Goal: Task Accomplishment & Management: Manage account settings

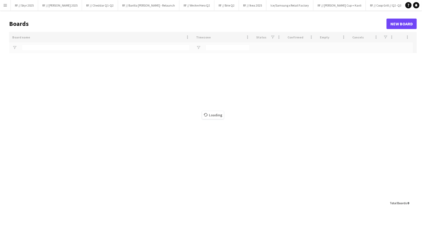
type input "****"
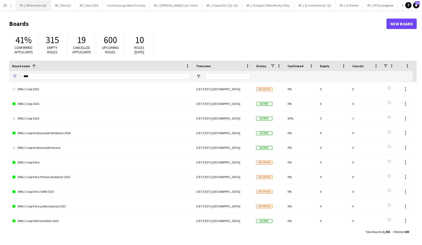
scroll to position [0, 352]
click at [354, 10] on button "RF // Coop Toppledermøte på [PERSON_NAME] Bjørvika Close" at bounding box center [388, 5] width 69 height 10
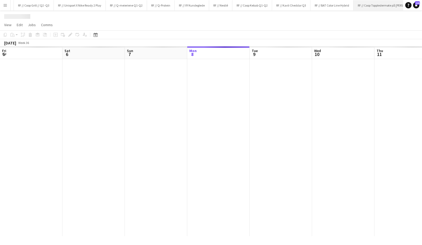
scroll to position [0, 125]
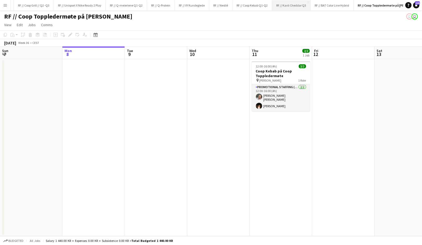
click at [272, 5] on button "RF // Kavli Cheddar Q3 Close" at bounding box center [291, 5] width 38 height 10
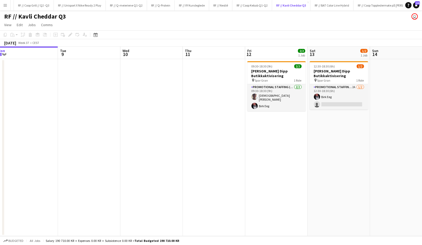
scroll to position [0, 195]
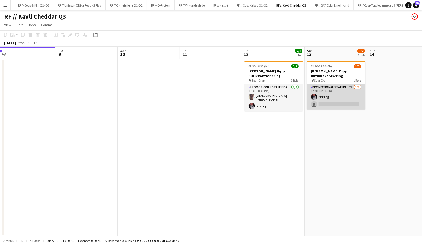
click at [327, 104] on app-card-role "Promotional Staffing (Promotional Staff) 2A [DATE] 12:30-18:30 (6h) [PERSON_NAM…" at bounding box center [336, 96] width 59 height 25
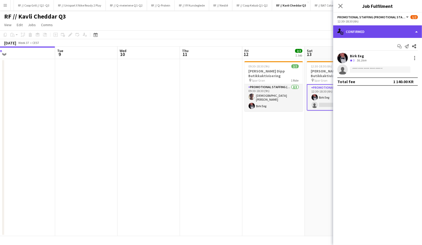
click at [366, 34] on div "single-neutral-actions-check-2 Confirmed" at bounding box center [377, 31] width 89 height 13
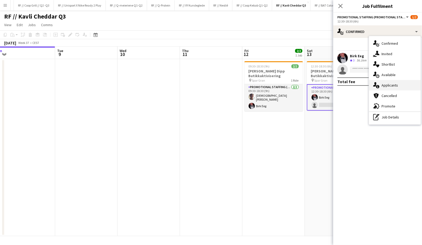
click at [396, 82] on div "single-neutral-actions-information Applicants" at bounding box center [395, 85] width 52 height 10
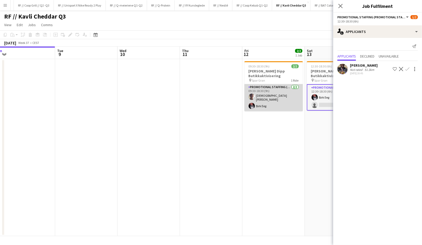
click at [280, 92] on app-card-role "Promotional Staffing (Promotional Staff) [DATE] 09:30-18:30 (9h) [DEMOGRAPHIC_D…" at bounding box center [274, 97] width 59 height 27
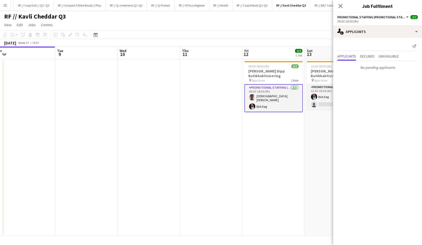
click at [266, 96] on app-card-role "Promotional Staffing (Promotional Staff) [DATE] 09:30-18:30 (9h) [DEMOGRAPHIC_D…" at bounding box center [274, 98] width 59 height 28
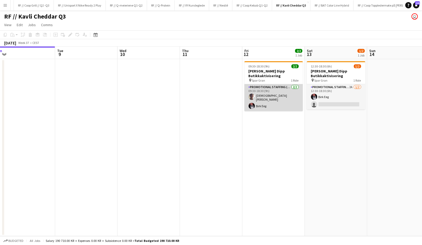
click at [266, 96] on app-card-role "Promotional Staffing (Promotional Staff) [DATE] 09:30-18:30 (9h) [DEMOGRAPHIC_D…" at bounding box center [274, 97] width 59 height 27
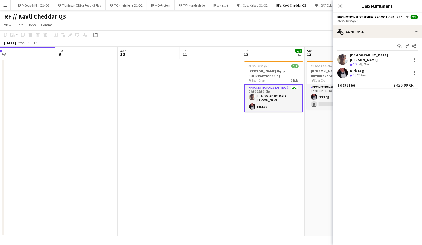
click at [345, 56] on app-user-avatar at bounding box center [343, 59] width 10 height 10
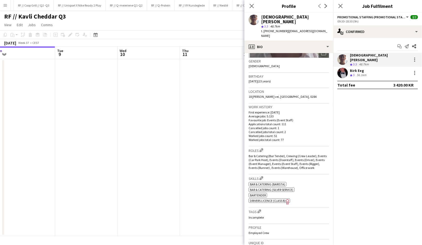
scroll to position [82, 0]
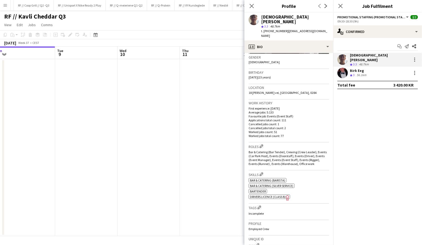
click at [371, 68] on div "[PERSON_NAME] Eeg Crew rating 3 56.1km" at bounding box center [377, 73] width 89 height 10
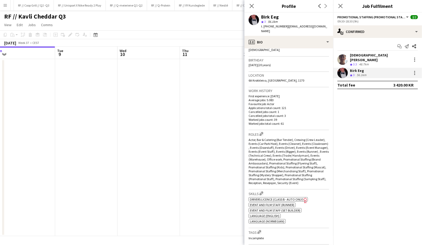
scroll to position [0, 0]
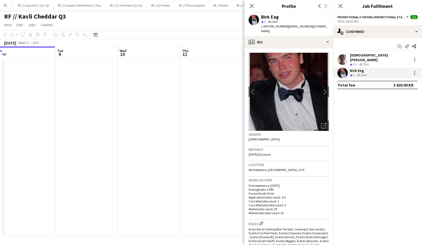
click at [351, 56] on div "[DEMOGRAPHIC_DATA][PERSON_NAME]" at bounding box center [380, 57] width 60 height 9
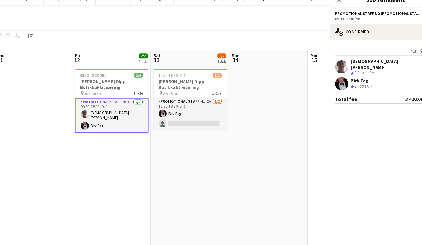
scroll to position [0, 212]
